Goal: Information Seeking & Learning: Check status

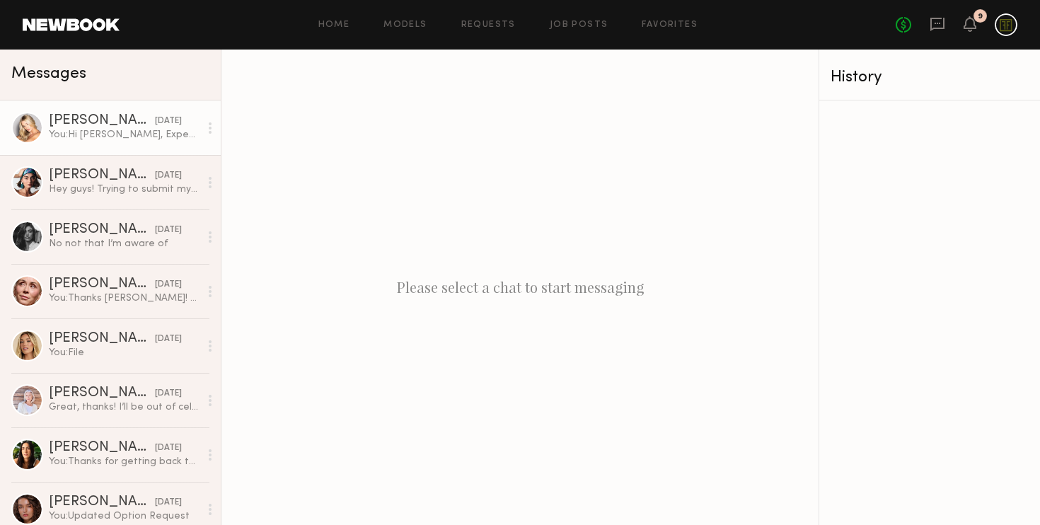
click at [102, 129] on div "You: Hi [PERSON_NAME], Expected delivery [DATE] 08:00PM!" at bounding box center [124, 134] width 151 height 13
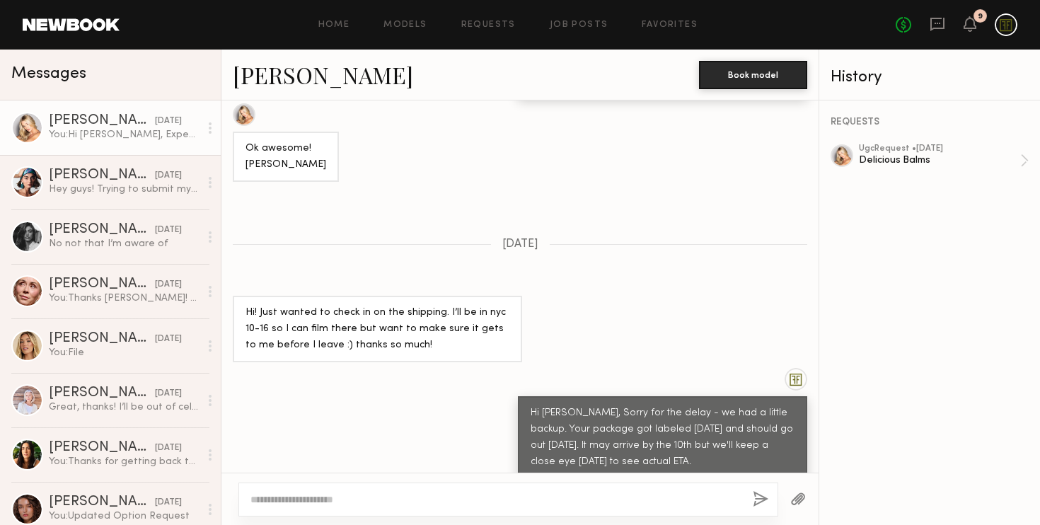
scroll to position [1058, 0]
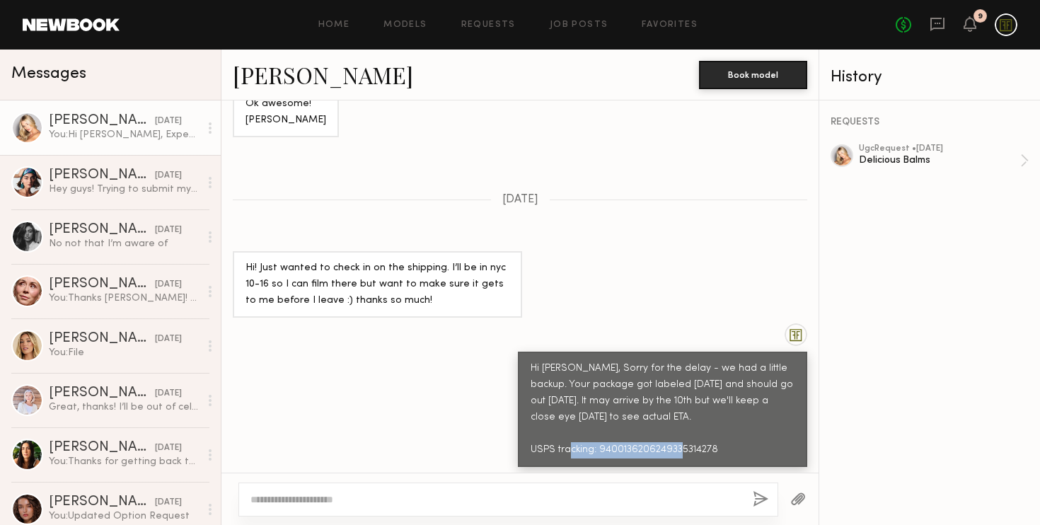
drag, startPoint x: 722, startPoint y: 385, endPoint x: 600, endPoint y: 385, distance: 121.7
click at [600, 385] on div "Hi [PERSON_NAME], Sorry for the delay - we had a little backup. Your package go…" at bounding box center [663, 410] width 264 height 98
copy div "9400136206249335314278"
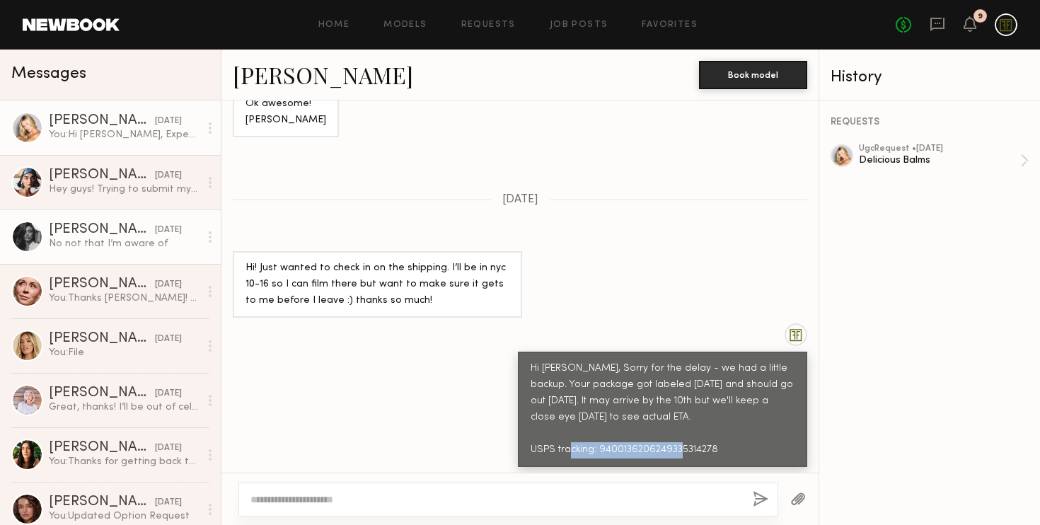
click at [102, 244] on div "No not that I’m aware of" at bounding box center [124, 243] width 151 height 13
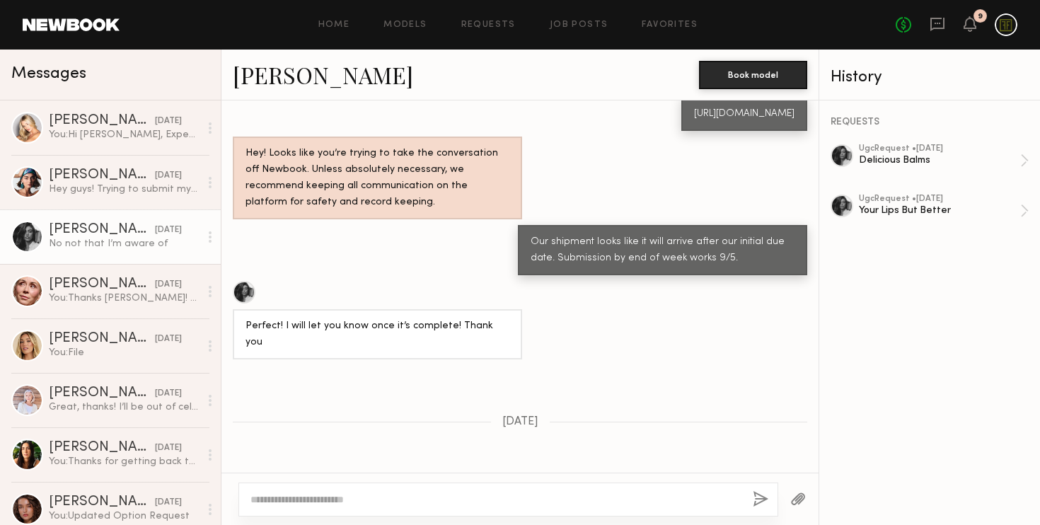
scroll to position [62, 0]
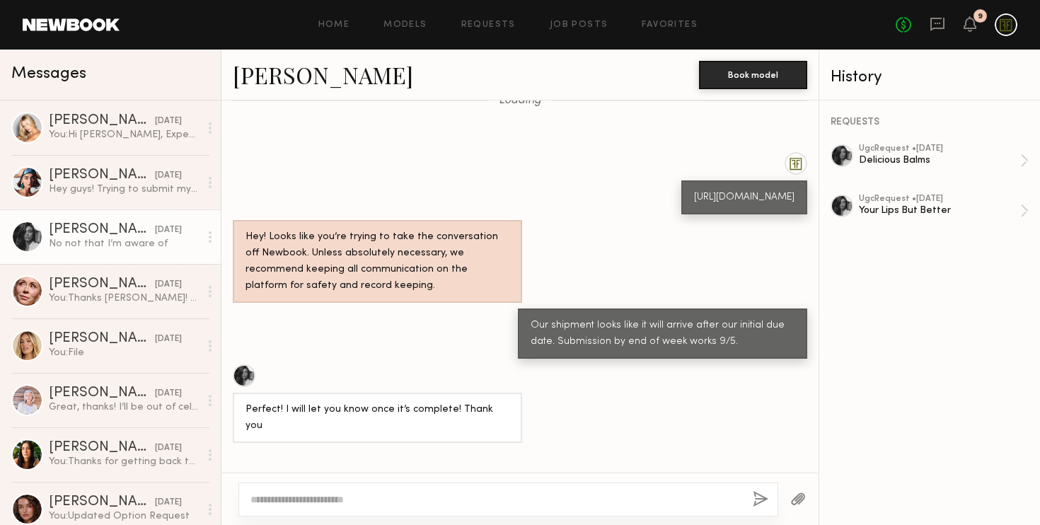
drag, startPoint x: 687, startPoint y: 207, endPoint x: 567, endPoint y: 216, distance: 120.6
click at [694, 206] on div "[URL][DOMAIN_NAME]" at bounding box center [744, 198] width 100 height 16
copy div "9400136206249334290542"
click at [76, 237] on div "No not that I’m aware of" at bounding box center [124, 243] width 151 height 13
click at [146, 244] on div "No not that I’m aware of" at bounding box center [124, 243] width 151 height 13
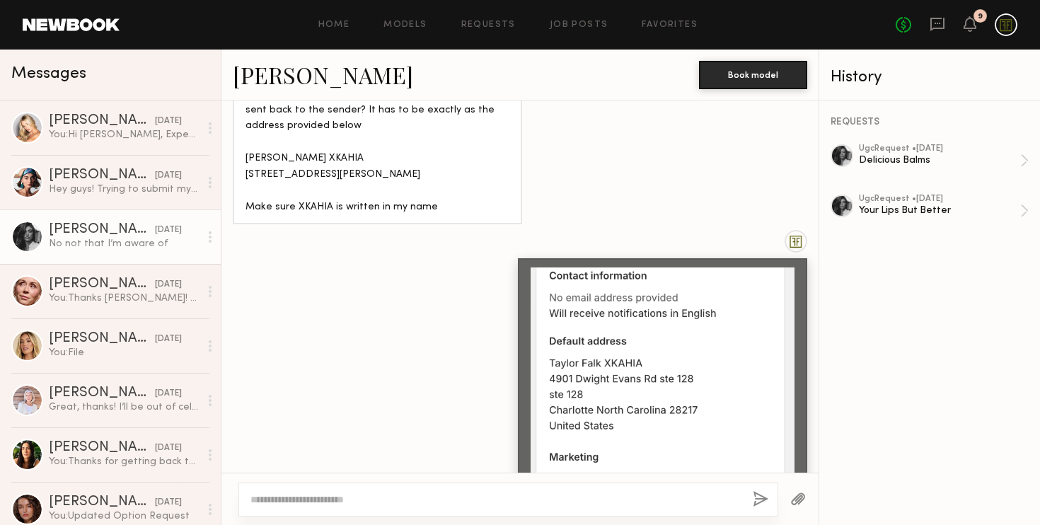
scroll to position [361, 0]
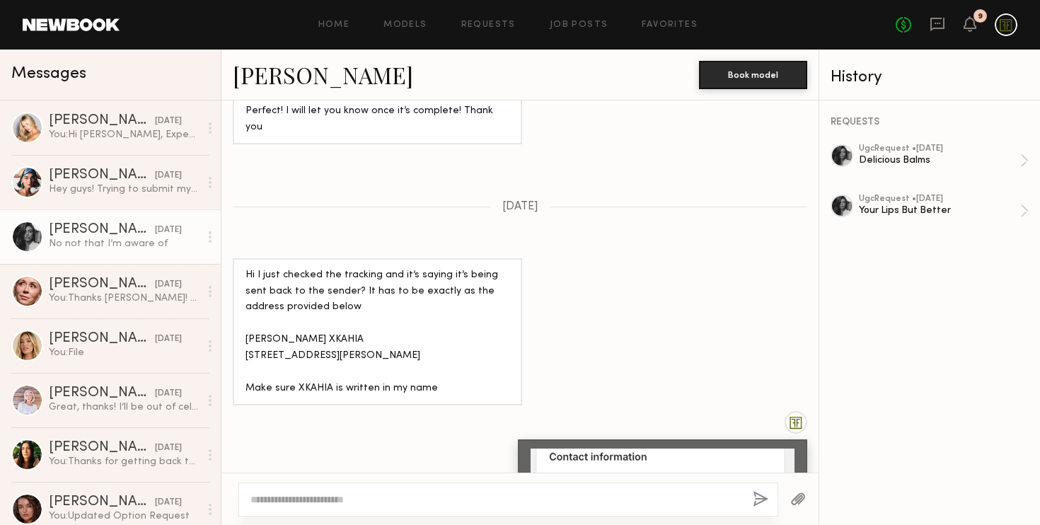
drag, startPoint x: 436, startPoint y: 401, endPoint x: 242, endPoint y: 337, distance: 204.0
click at [242, 337] on div "Hi I just checked the tracking and it’s saying it’s being sent back to the send…" at bounding box center [377, 332] width 289 height 148
copy div "[PERSON_NAME] XKAHIA [STREET_ADDRESS][PERSON_NAME] Make sure XKAHIA is written …"
